Goal: Task Accomplishment & Management: Manage account settings

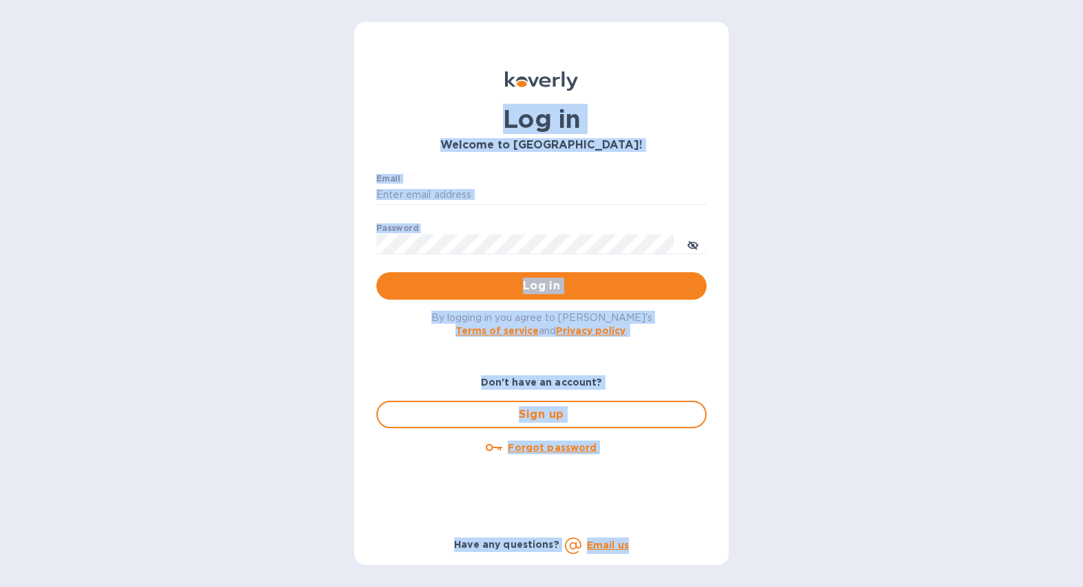
drag, startPoint x: 405, startPoint y: 133, endPoint x: 768, endPoint y: 552, distance: 553.9
click at [768, 552] on div "Log in Welcome to [GEOGRAPHIC_DATA]! Email ​ Password ​ Log in By logging in yo…" at bounding box center [541, 293] width 1083 height 587
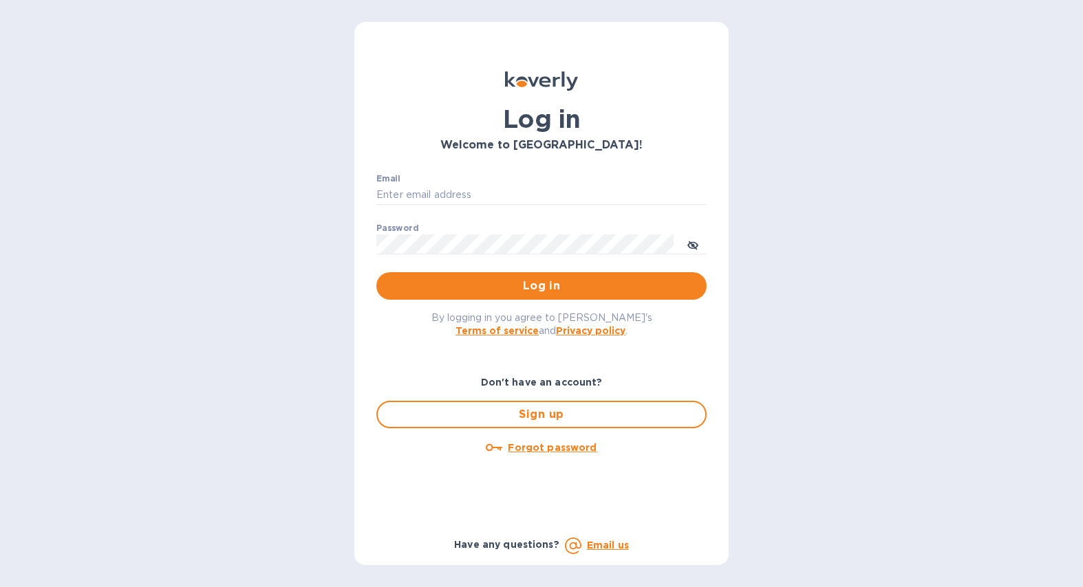
drag, startPoint x: 768, startPoint y: 550, endPoint x: 712, endPoint y: 548, distance: 55.7
click at [768, 550] on div "Log in Welcome to [GEOGRAPHIC_DATA]! Email ​ Password ​ Log in By logging in yo…" at bounding box center [541, 293] width 1083 height 587
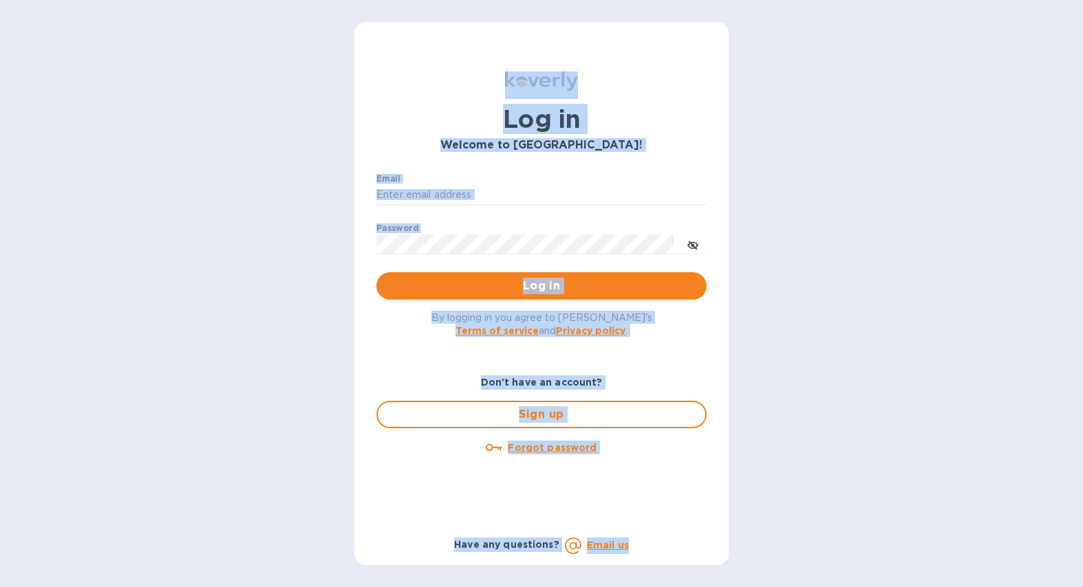
drag, startPoint x: 648, startPoint y: 542, endPoint x: 413, endPoint y: 25, distance: 567.9
click at [341, 0] on html "Log in Welcome to [GEOGRAPHIC_DATA]! Email ​ Password ​ Log in By logging in yo…" at bounding box center [541, 293] width 1083 height 587
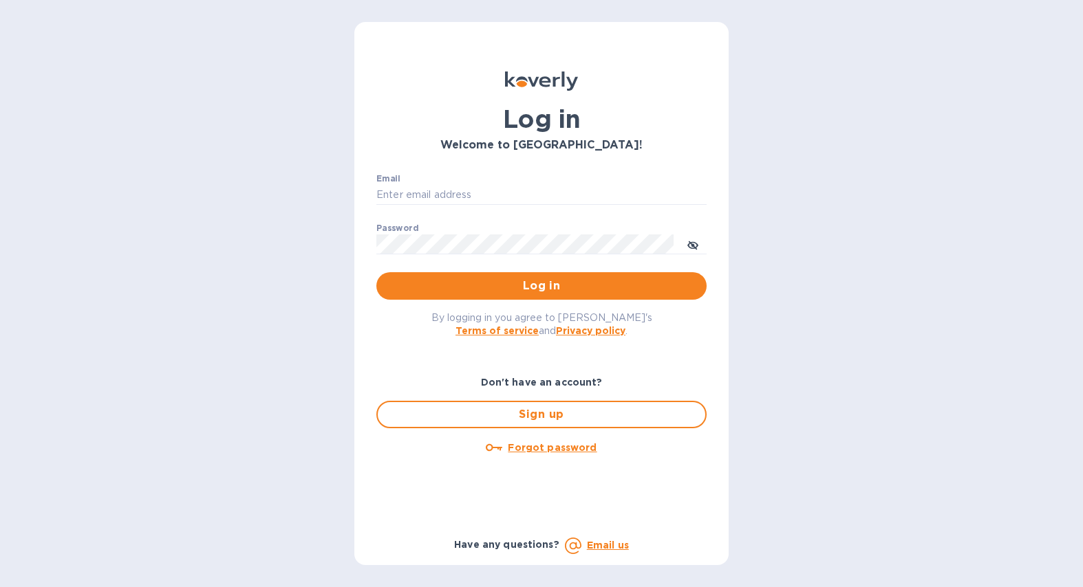
click at [422, 40] on div "Log in Welcome to [GEOGRAPHIC_DATA]! Email ​ Password ​ Log in By logging in yo…" at bounding box center [541, 293] width 374 height 543
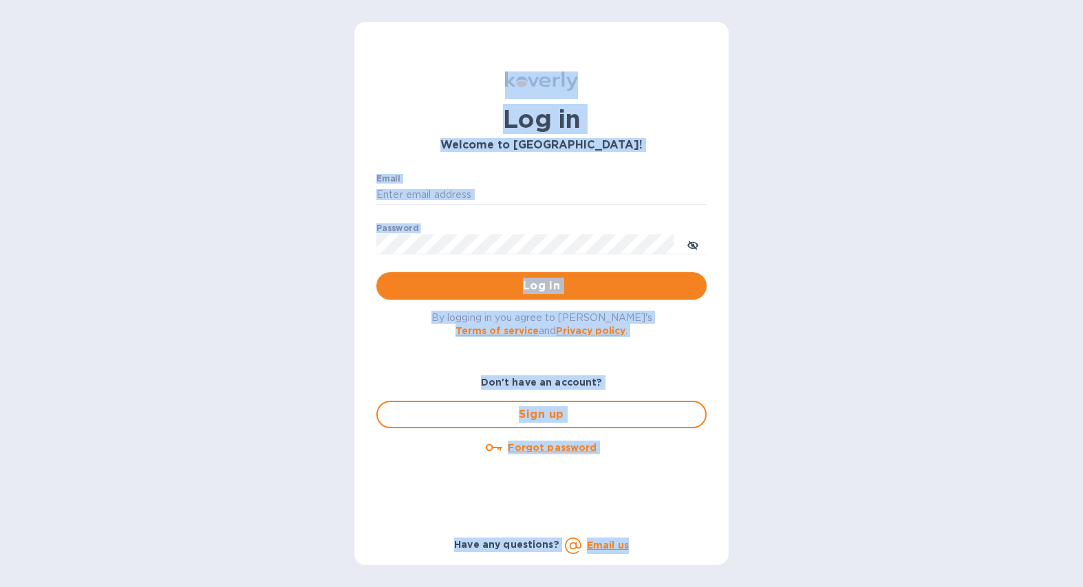
drag, startPoint x: 429, startPoint y: 45, endPoint x: 639, endPoint y: 574, distance: 568.3
click at [638, 580] on div "Log in Welcome to [GEOGRAPHIC_DATA]! Email ​ Password ​ Log in By logging in yo…" at bounding box center [541, 293] width 1083 height 587
click at [657, 548] on div "Have any questions? Email us" at bounding box center [541, 546] width 336 height 22
drag, startPoint x: 673, startPoint y: 556, endPoint x: 391, endPoint y: 46, distance: 582.7
click at [391, 46] on div "Log in Welcome to [GEOGRAPHIC_DATA]! Email ​ Password ​ Log in By logging in yo…" at bounding box center [541, 293] width 374 height 543
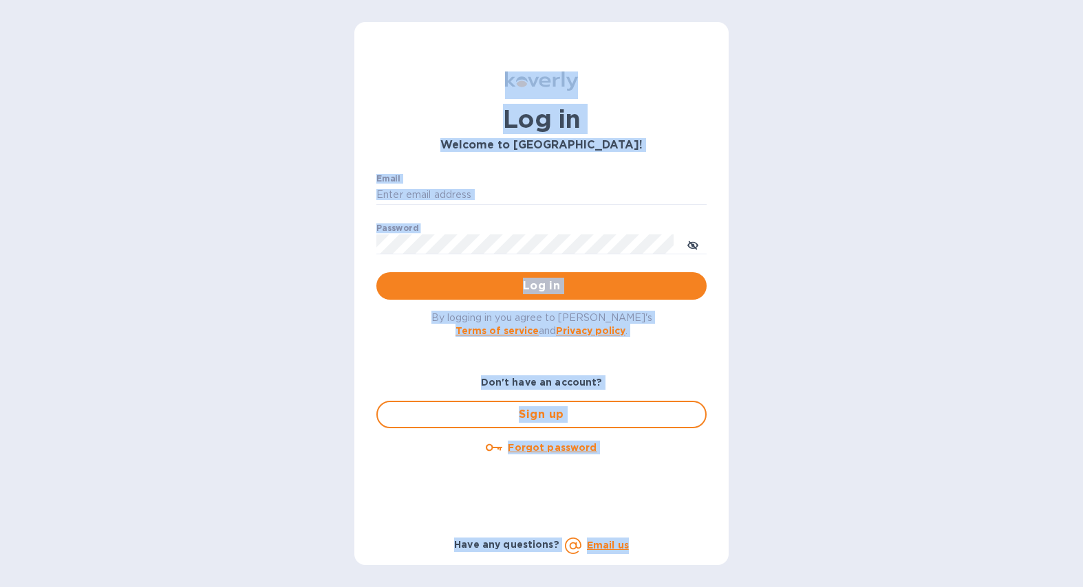
click at [391, 46] on div "Log in Welcome to [GEOGRAPHIC_DATA]! Email ​ Password ​ Log in By logging in yo…" at bounding box center [541, 293] width 374 height 543
drag, startPoint x: 391, startPoint y: 46, endPoint x: 671, endPoint y: 543, distance: 570.3
click at [670, 544] on div "Log in Welcome to [GEOGRAPHIC_DATA]! Email ​ Password ​ Log in By logging in yo…" at bounding box center [541, 293] width 374 height 543
click at [671, 543] on div "Have any questions? Email us" at bounding box center [541, 546] width 336 height 22
drag, startPoint x: 671, startPoint y: 543, endPoint x: 422, endPoint y: 51, distance: 551.5
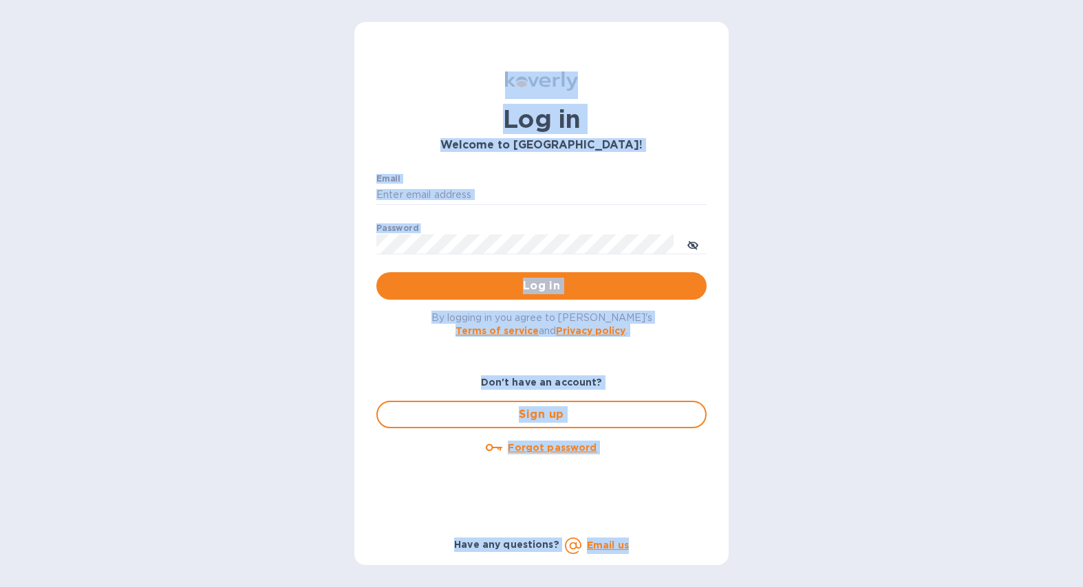
click at [422, 49] on div "Log in Welcome to [GEOGRAPHIC_DATA]! Email ​ Password ​ Log in By logging in yo…" at bounding box center [541, 293] width 374 height 543
click at [423, 54] on div "Log in Welcome to [GEOGRAPHIC_DATA]! Email ​ Password ​ Log in By logging in yo…" at bounding box center [541, 293] width 374 height 543
drag, startPoint x: 437, startPoint y: 75, endPoint x: 654, endPoint y: 563, distance: 534.2
click at [653, 565] on div "Log in Welcome to [GEOGRAPHIC_DATA]! Email ​ Password ​ Log in By logging in yo…" at bounding box center [541, 293] width 374 height 543
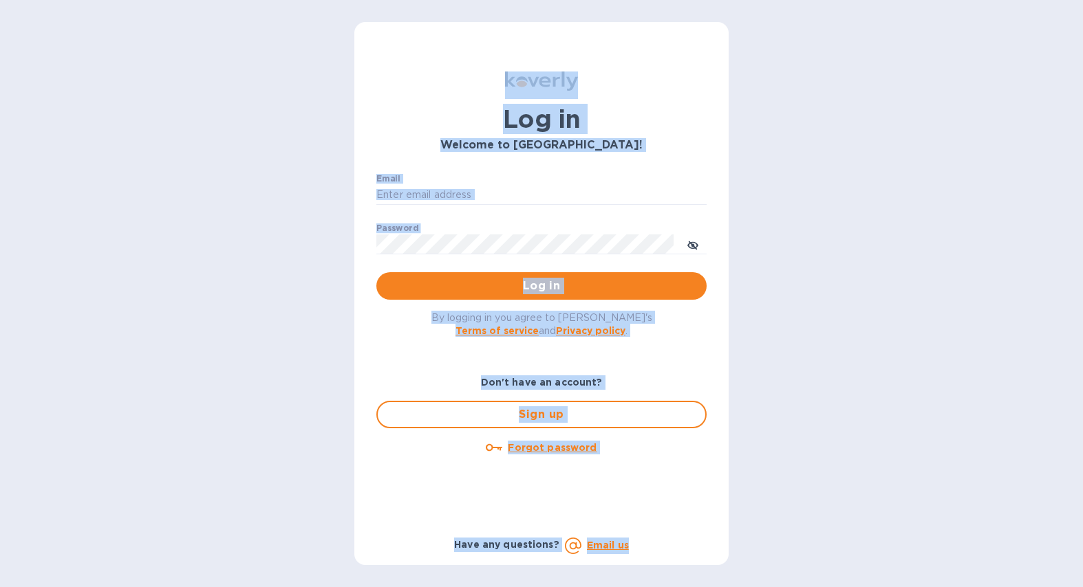
scroll to position [1, 0]
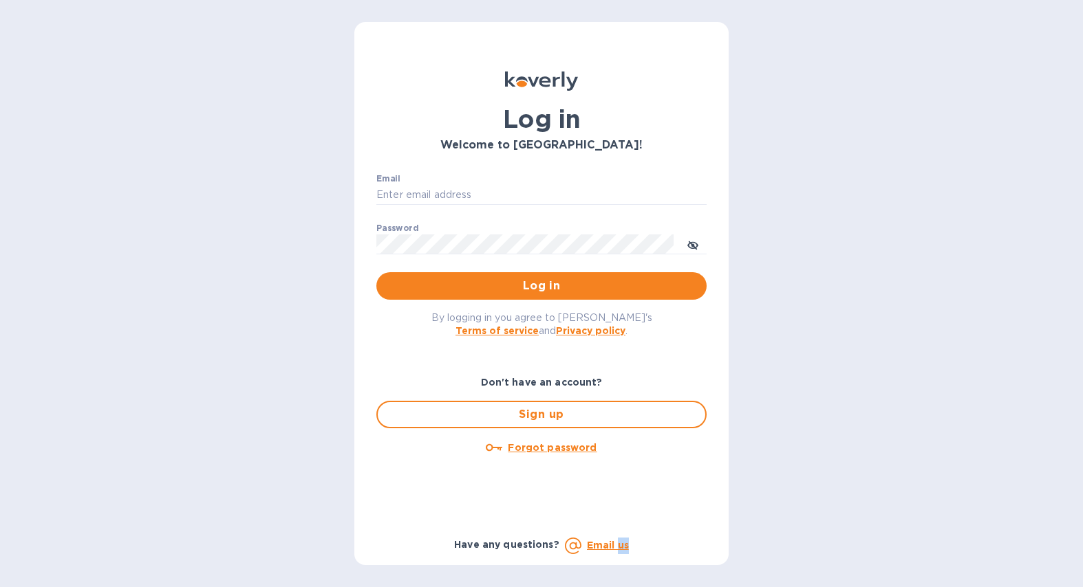
click at [655, 561] on div "Don't have an account? Sign up Forgot password Have any questions? Email us" at bounding box center [541, 456] width 352 height 217
drag, startPoint x: 619, startPoint y: 423, endPoint x: 323, endPoint y: 63, distance: 466.1
click at [382, 74] on div "Log in Welcome to [GEOGRAPHIC_DATA]! Email ​ Password ​ Log in By logging in yo…" at bounding box center [541, 313] width 352 height 505
